Goal: Use online tool/utility: Utilize a website feature to perform a specific function

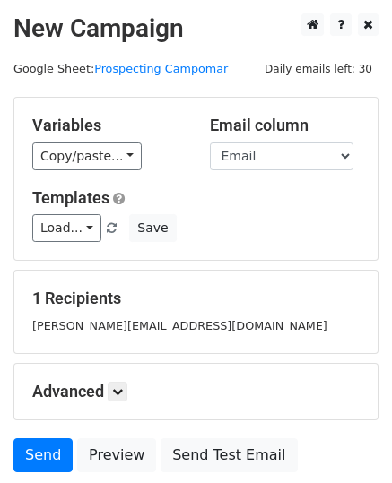
scroll to position [90, 0]
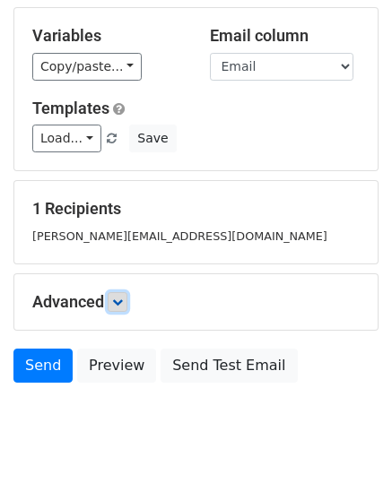
click at [121, 297] on icon at bounding box center [117, 302] width 11 height 11
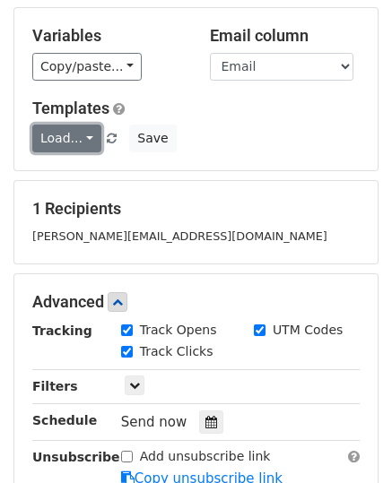
click at [80, 133] on link "Load..." at bounding box center [66, 139] width 69 height 28
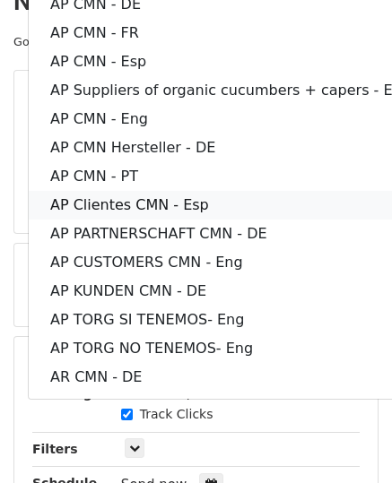
scroll to position [0, 0]
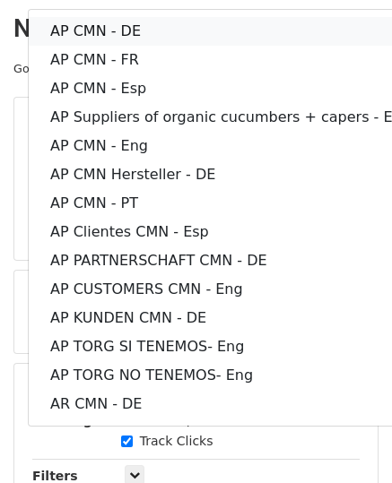
click at [122, 31] on link "AP CMN - DE" at bounding box center [230, 31] width 403 height 29
